Goal: Transaction & Acquisition: Obtain resource

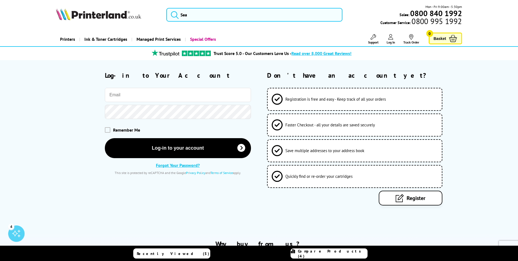
type input "purchasing@lcsgroup.com"
click at [169, 158] on div "purchasing@lcsgroup.com Remember Me Log-in to your account Forgot Your Password…" at bounding box center [153, 131] width 195 height 87
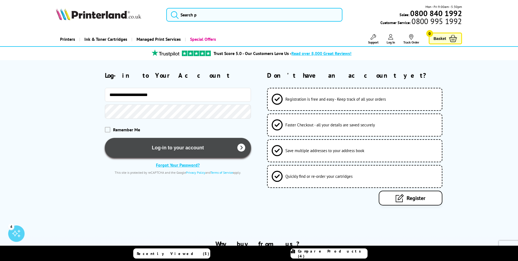
click at [163, 153] on button "Log-in to your account" at bounding box center [178, 148] width 146 height 20
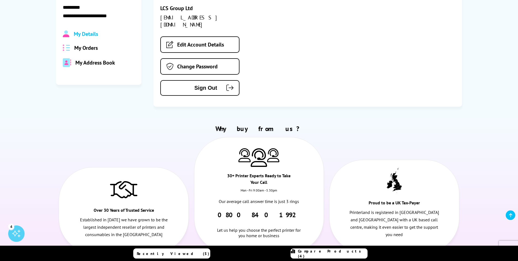
scroll to position [27, 0]
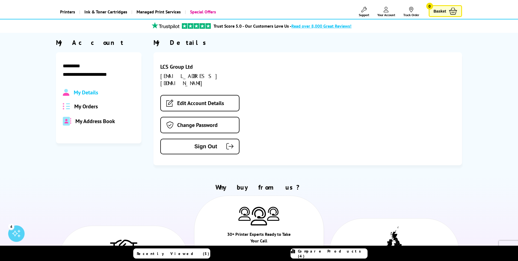
click at [82, 111] on div "My Details My Orders My Address Book" at bounding box center [99, 107] width 72 height 37
click at [78, 105] on span "My Orders" at bounding box center [85, 106] width 23 height 7
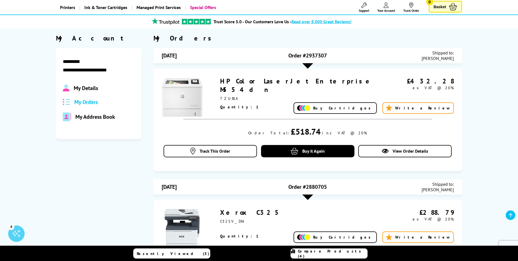
scroll to position [0, 0]
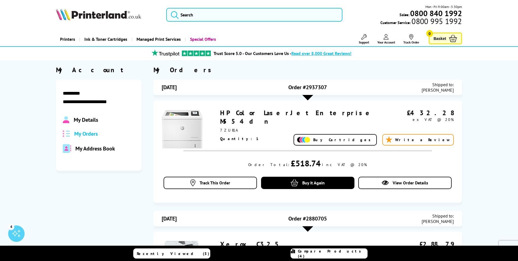
click at [274, 103] on div "HP Color LaserJet Enterprise M554dn 7ZU81A £432.28 ex VAT @ 20% Buy Cartridges" at bounding box center [308, 151] width 309 height 102
click at [275, 111] on link "HP Color LaserJet Enterprise M554dn" at bounding box center [297, 116] width 155 height 17
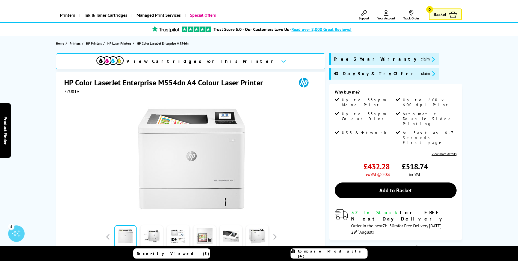
scroll to position [27, 0]
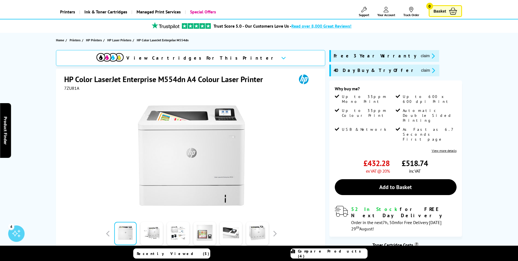
click at [419, 58] on button "claim" at bounding box center [427, 56] width 17 height 6
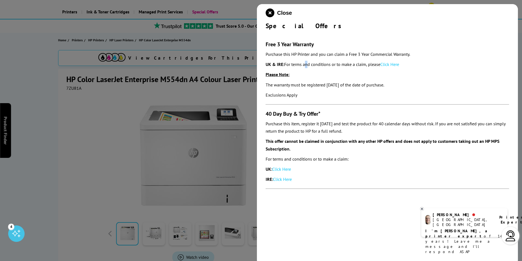
click at [308, 61] on p "UK & IRE: For terms and conditions or to make a claim, please Click Here" at bounding box center [388, 64] width 244 height 7
click at [393, 64] on link "Click Here" at bounding box center [390, 63] width 19 height 5
drag, startPoint x: 80, startPoint y: 153, endPoint x: 87, endPoint y: 155, distance: 7.2
click at [80, 152] on div at bounding box center [261, 130] width 522 height 261
click at [273, 14] on icon "close modal" at bounding box center [270, 12] width 9 height 9
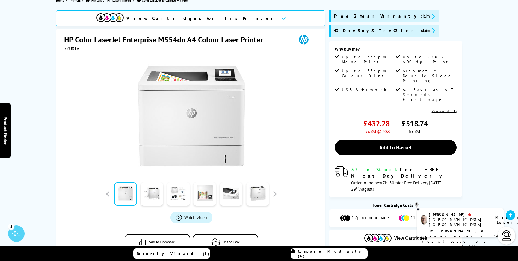
scroll to position [109, 0]
